Goal: Task Accomplishment & Management: Manage account settings

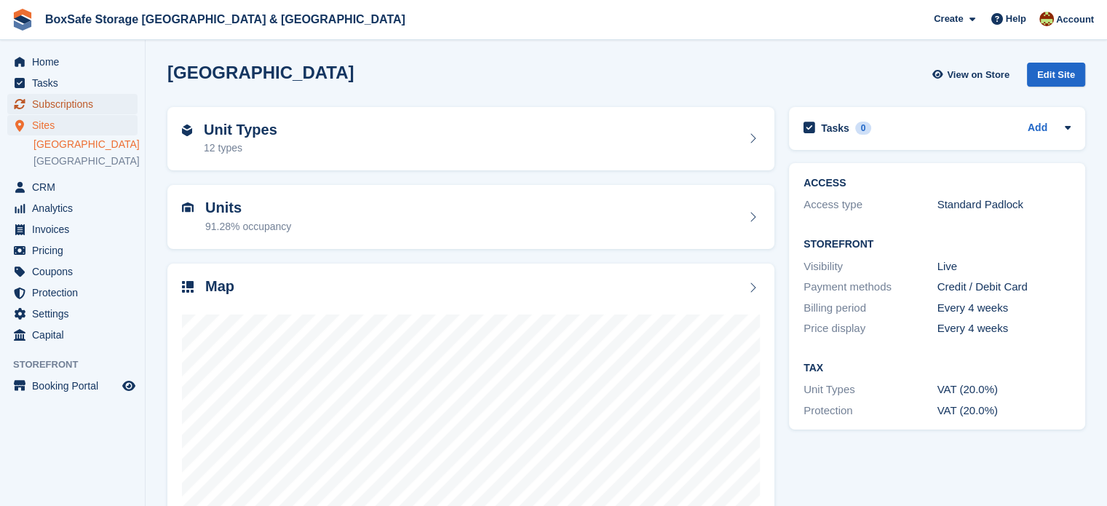
click at [99, 110] on span "Subscriptions" at bounding box center [75, 104] width 87 height 20
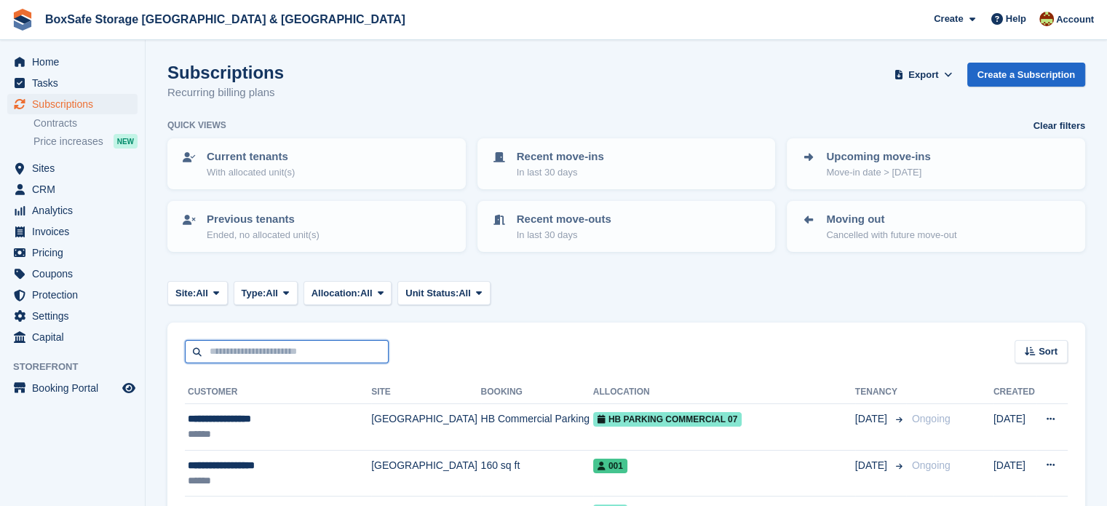
click at [259, 353] on input "text" at bounding box center [287, 352] width 204 height 24
type input "*"
type input "***"
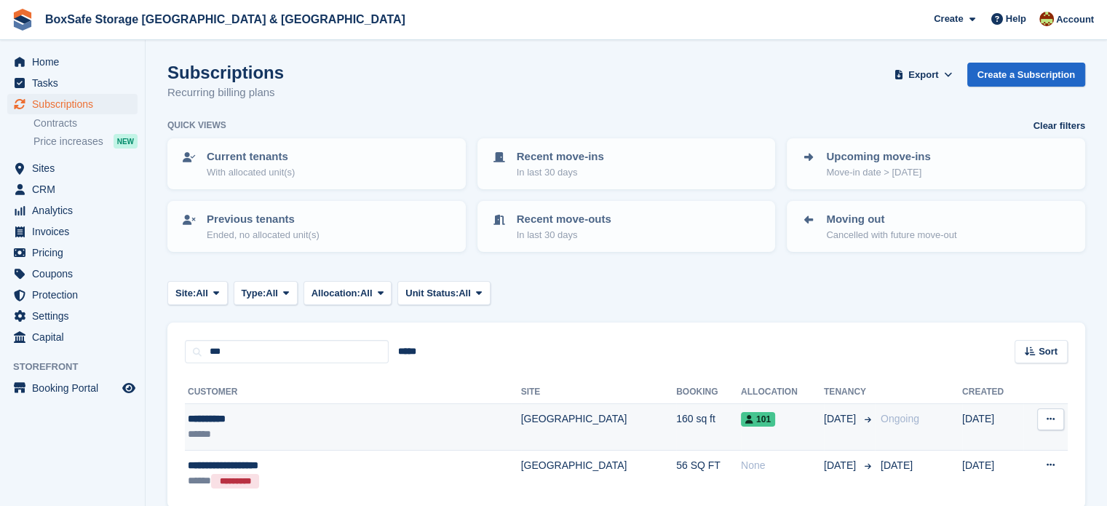
click at [521, 419] on td "[GEOGRAPHIC_DATA]" at bounding box center [599, 427] width 156 height 47
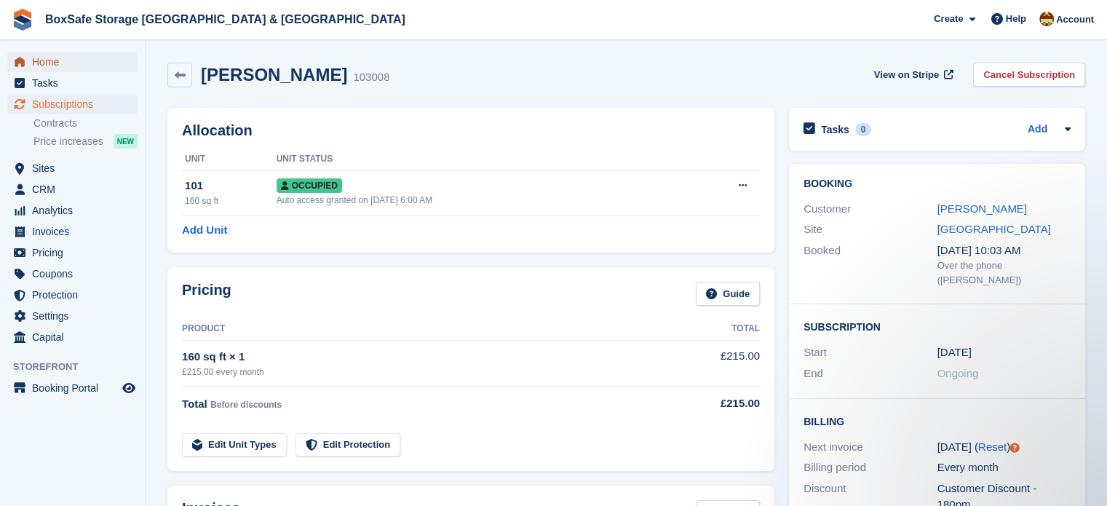
click at [39, 63] on span "Home" at bounding box center [75, 62] width 87 height 20
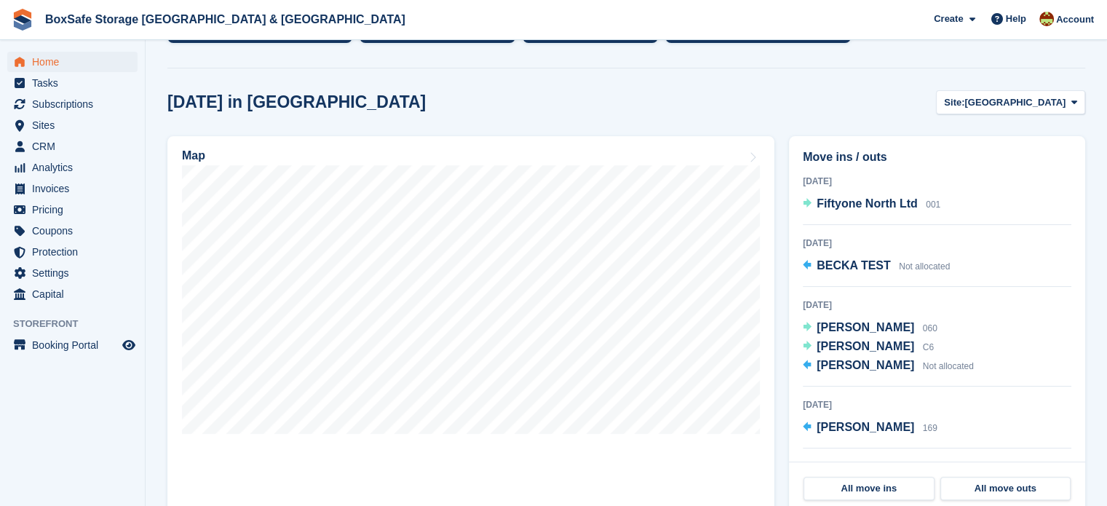
scroll to position [343, 0]
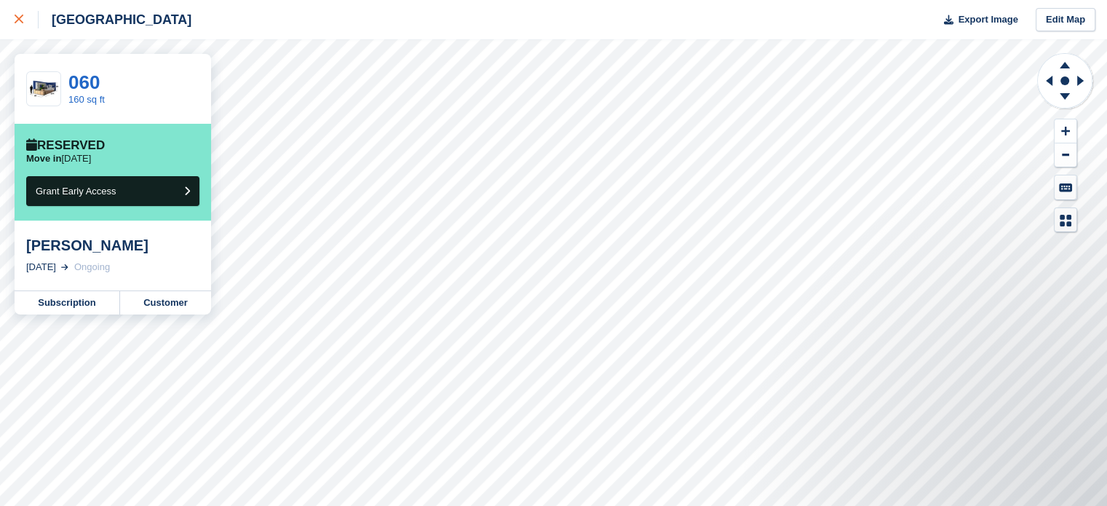
click at [17, 22] on icon at bounding box center [19, 19] width 9 height 9
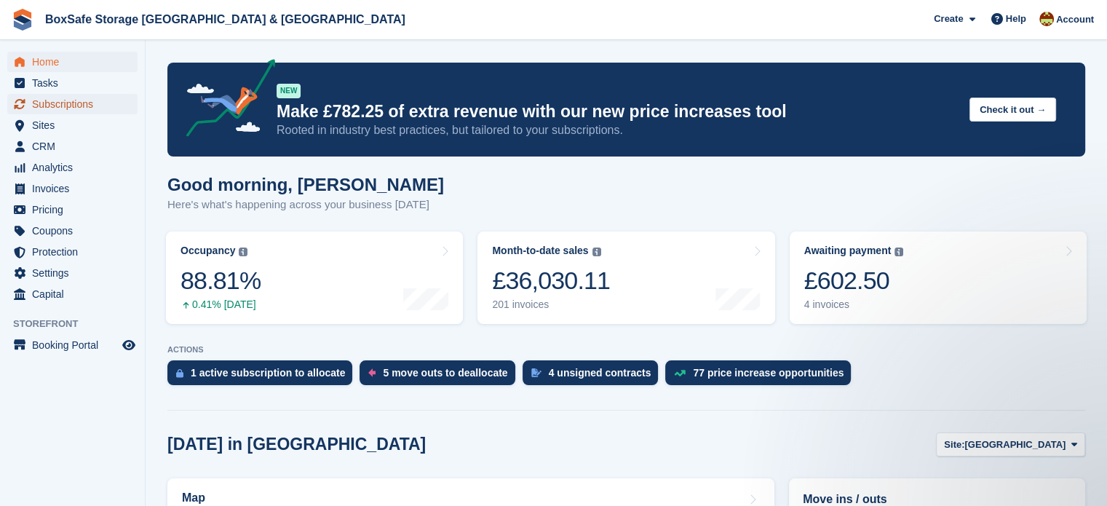
click at [73, 103] on span "Subscriptions" at bounding box center [75, 104] width 87 height 20
